Goal: Check status

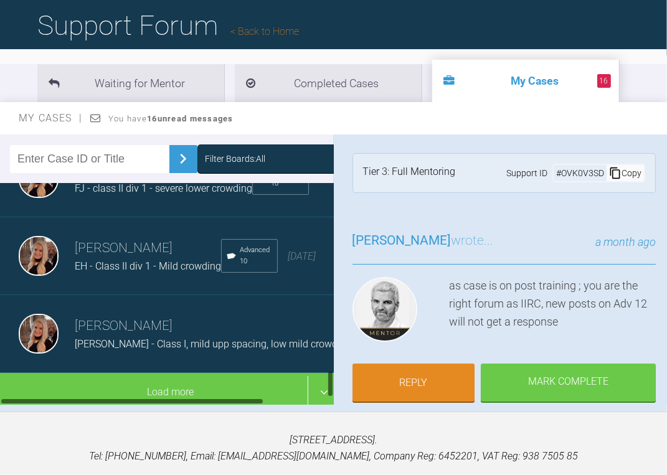
scroll to position [138, 0]
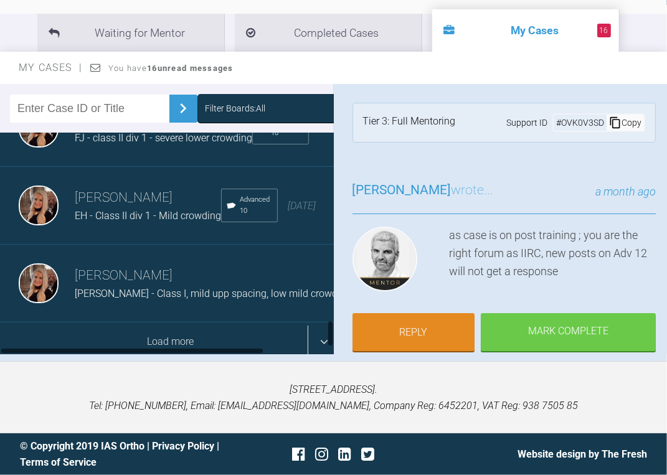
click at [139, 332] on div "Load more" at bounding box center [170, 342] width 341 height 39
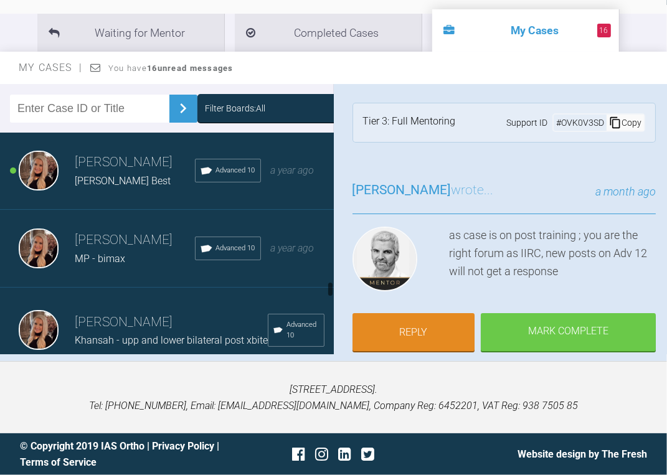
scroll to position [2335, 0]
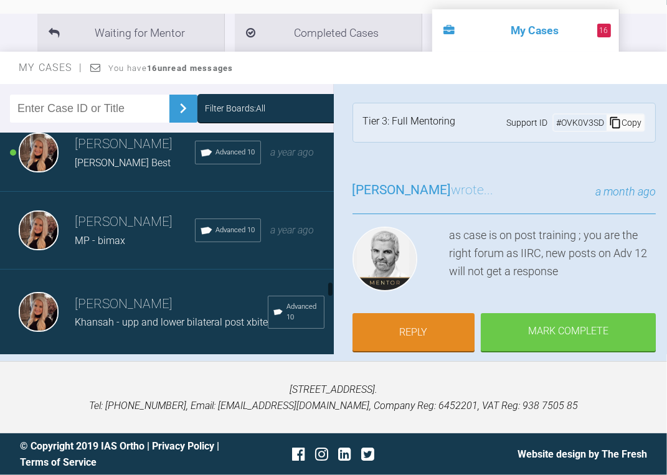
click at [144, 114] on div "[PERSON_NAME] [PERSON_NAME] - Class II div 2 Advanced 10 a year ago" at bounding box center [170, 75] width 341 height 78
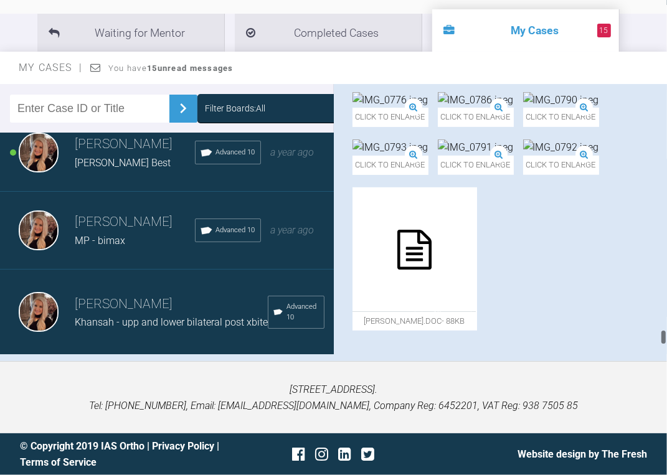
drag, startPoint x: 664, startPoint y: 92, endPoint x: 679, endPoint y: 346, distance: 254.7
click at [667, 346] on html "My Cases 15 Logout Browse all IAS Services Start New Case Logout Support Forum …" at bounding box center [333, 169] width 667 height 614
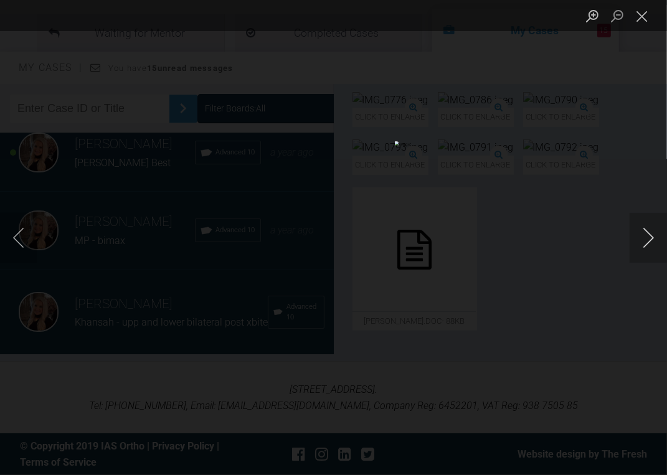
click at [649, 234] on button "Next image" at bounding box center [648, 238] width 37 height 50
click at [638, 13] on button "Close lightbox" at bounding box center [642, 16] width 25 height 22
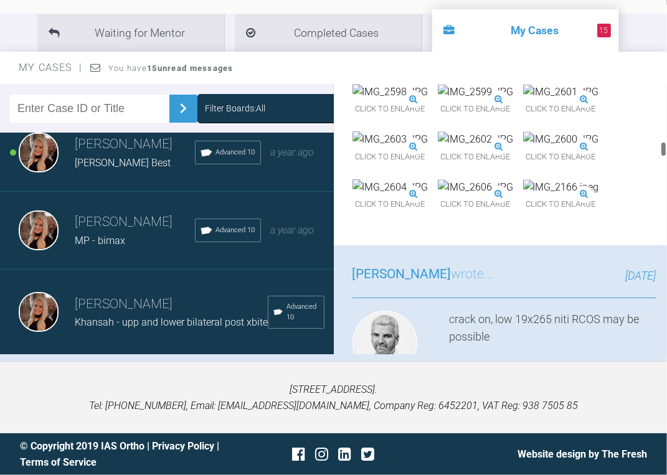
scroll to position [3096, 0]
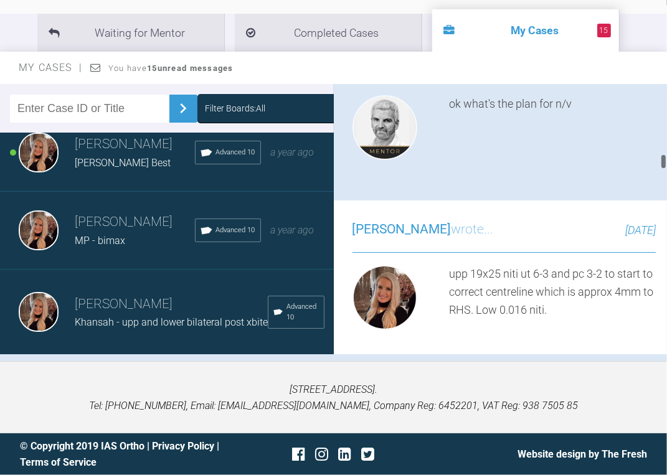
drag, startPoint x: 663, startPoint y: 332, endPoint x: 672, endPoint y: 168, distance: 164.1
click at [667, 168] on html "My Cases 15 Logout Browse all IAS Services Start New Case Logout Support Forum …" at bounding box center [333, 169] width 667 height 614
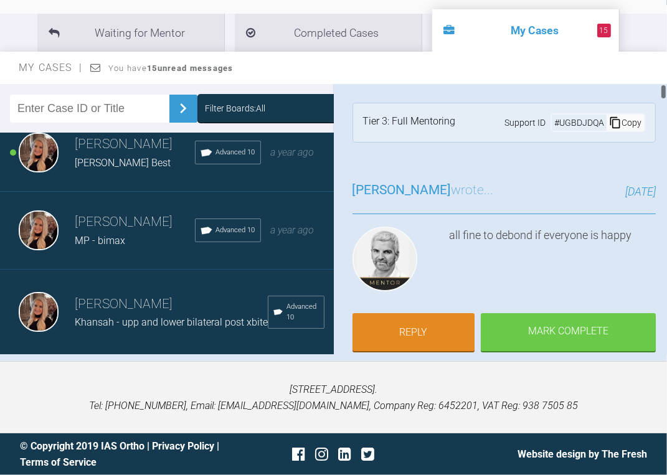
scroll to position [349, 0]
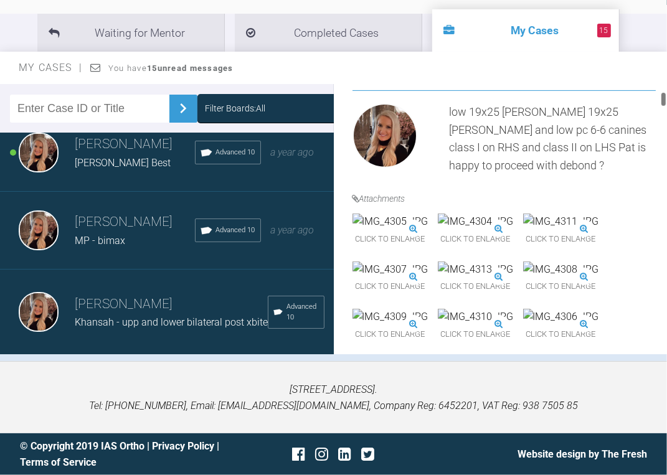
click at [429, 230] on img at bounding box center [391, 222] width 76 height 16
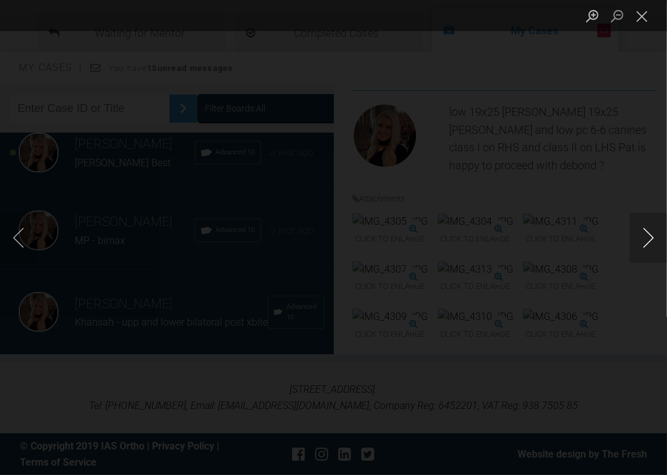
click at [647, 238] on button "Next image" at bounding box center [648, 238] width 37 height 50
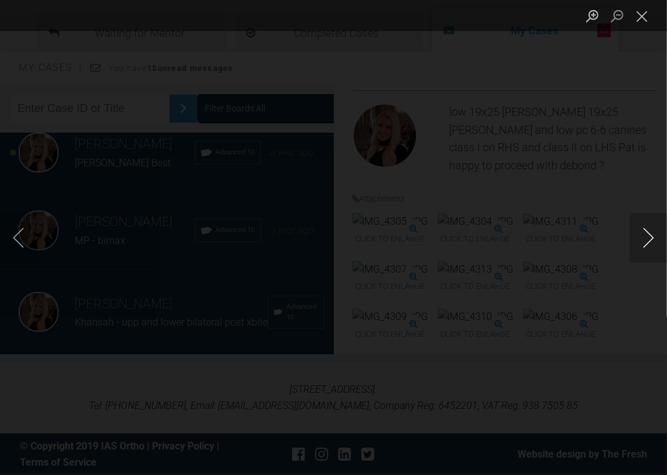
click at [647, 238] on button "Next image" at bounding box center [648, 238] width 37 height 50
click at [637, 13] on button "Close lightbox" at bounding box center [642, 16] width 25 height 22
